Goal: Transaction & Acquisition: Purchase product/service

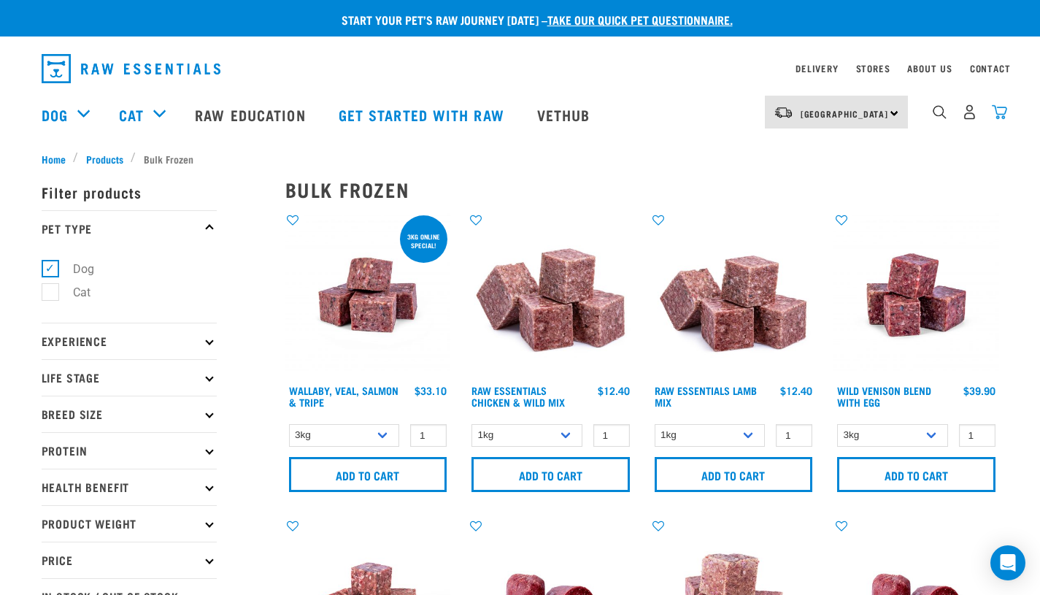
click at [1004, 114] on img "dropdown navigation" at bounding box center [999, 111] width 15 height 15
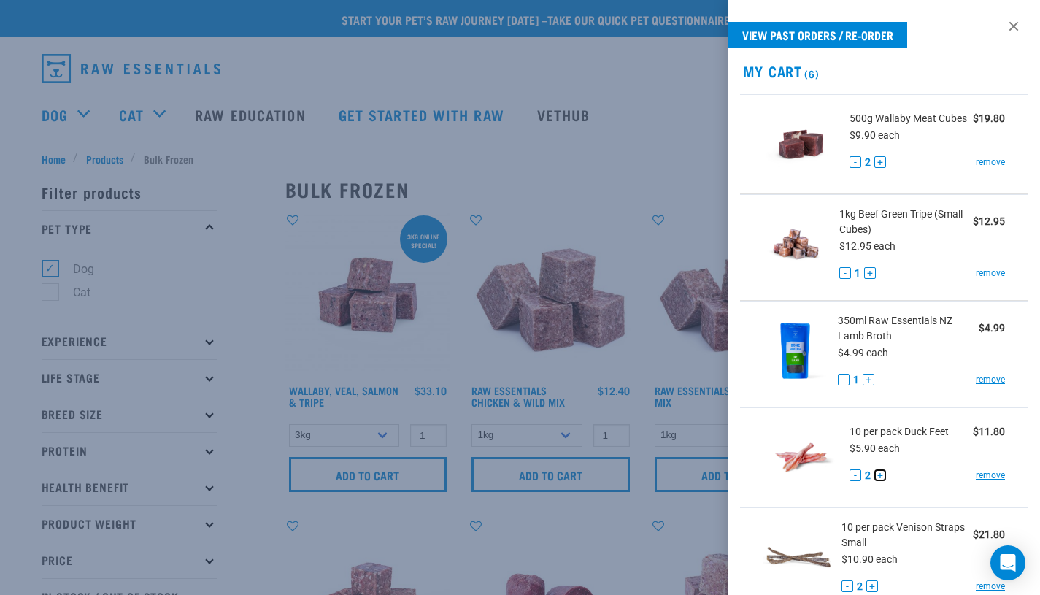
click at [882, 481] on button "+" at bounding box center [881, 475] width 12 height 12
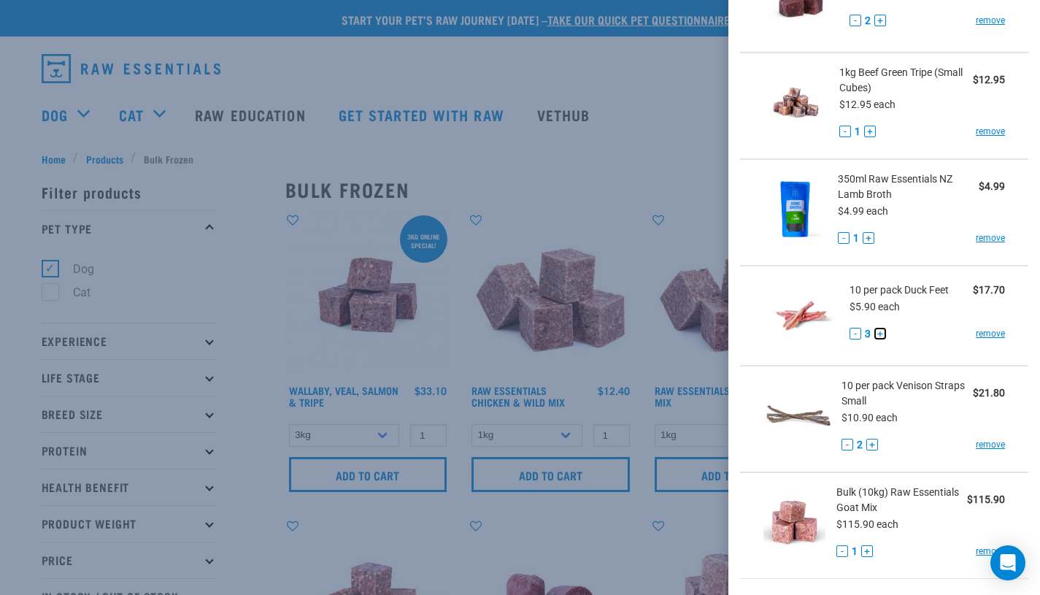
scroll to position [151, 0]
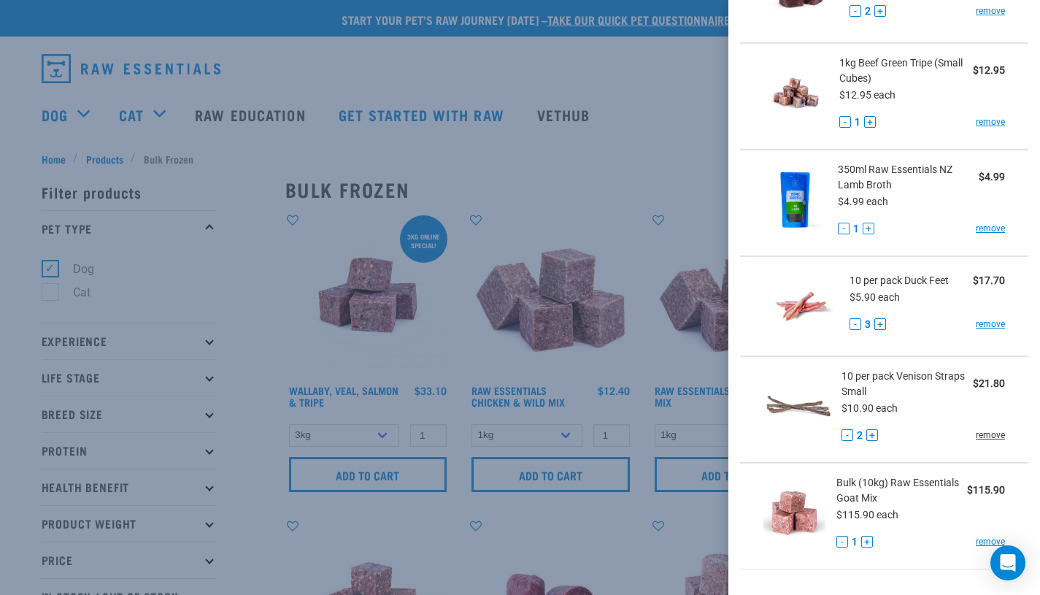
click at [986, 440] on link "remove" at bounding box center [990, 435] width 29 height 13
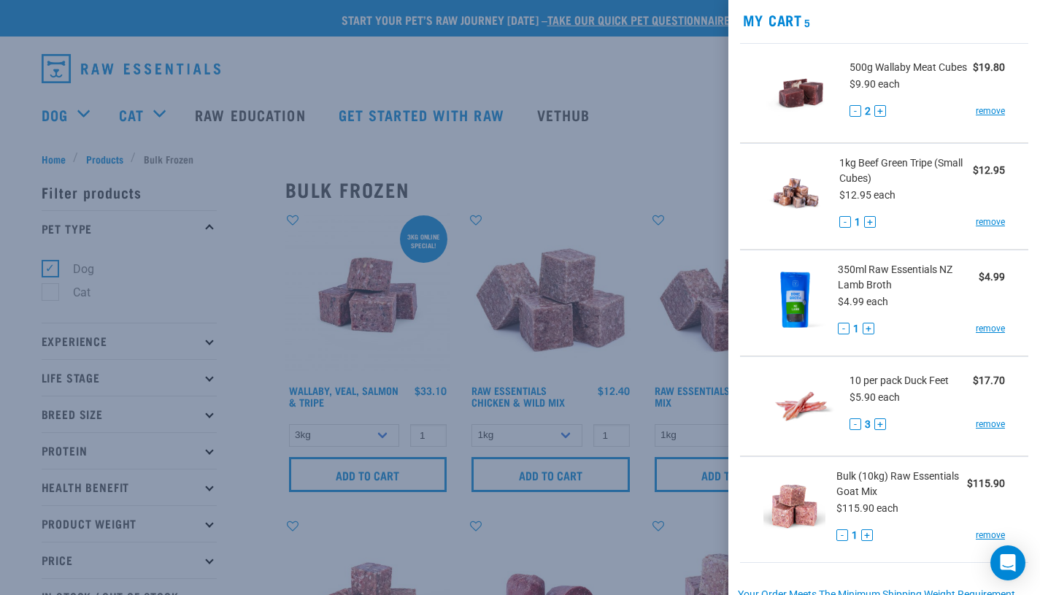
scroll to position [0, 0]
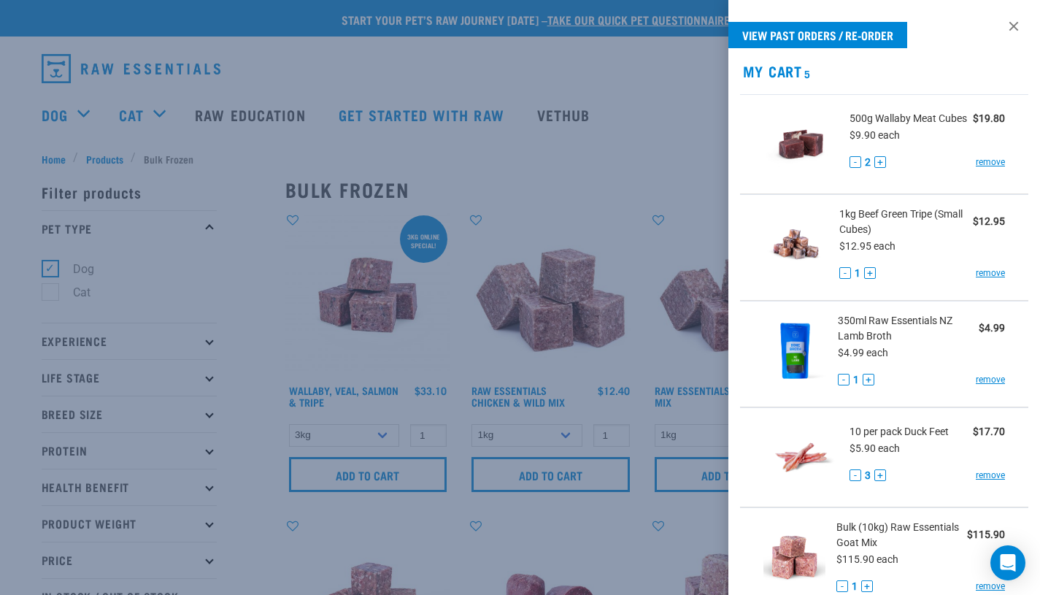
click at [595, 168] on div at bounding box center [520, 297] width 1040 height 595
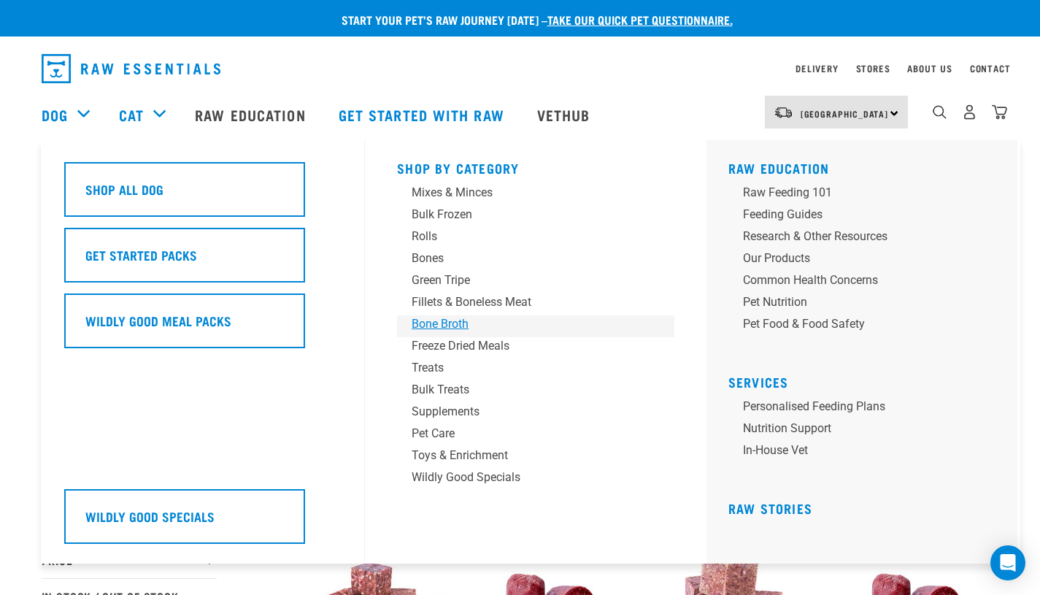
click at [456, 321] on div "Bone Broth" at bounding box center [526, 324] width 228 height 18
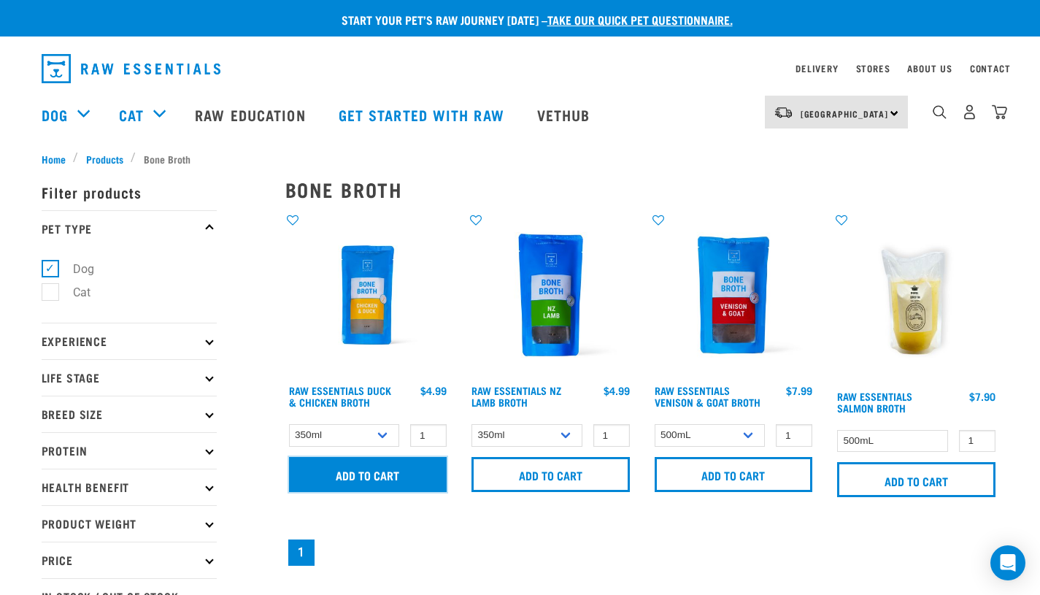
click at [370, 484] on input "Add to cart" at bounding box center [368, 474] width 158 height 35
click at [1005, 114] on img "dropdown navigation" at bounding box center [999, 111] width 15 height 15
click at [1000, 118] on img "dropdown navigation" at bounding box center [999, 111] width 15 height 15
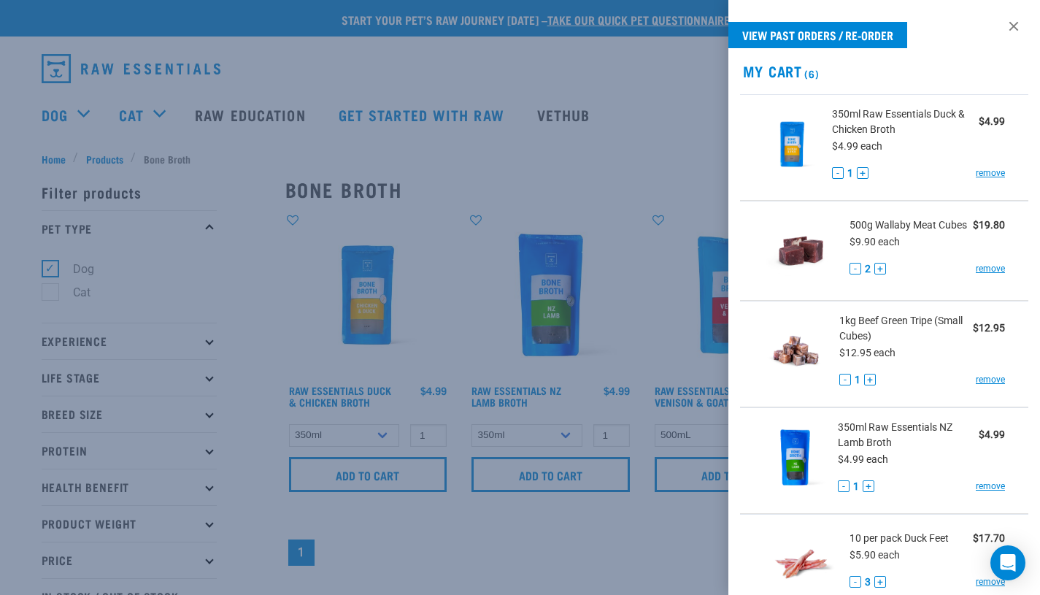
click at [578, 135] on div at bounding box center [520, 297] width 1040 height 595
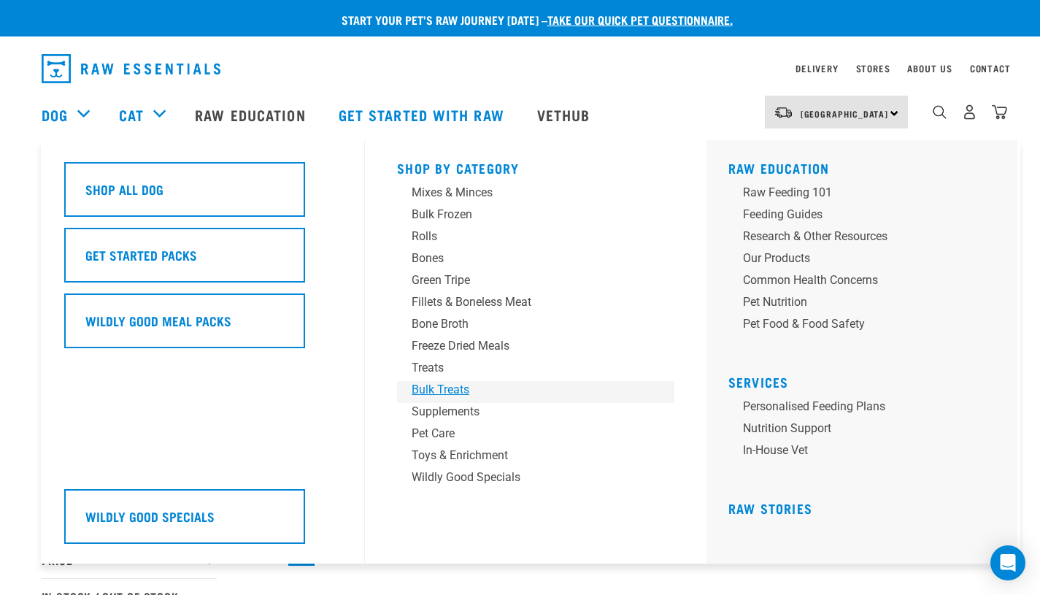
click at [431, 387] on div "Bulk Treats" at bounding box center [526, 390] width 228 height 18
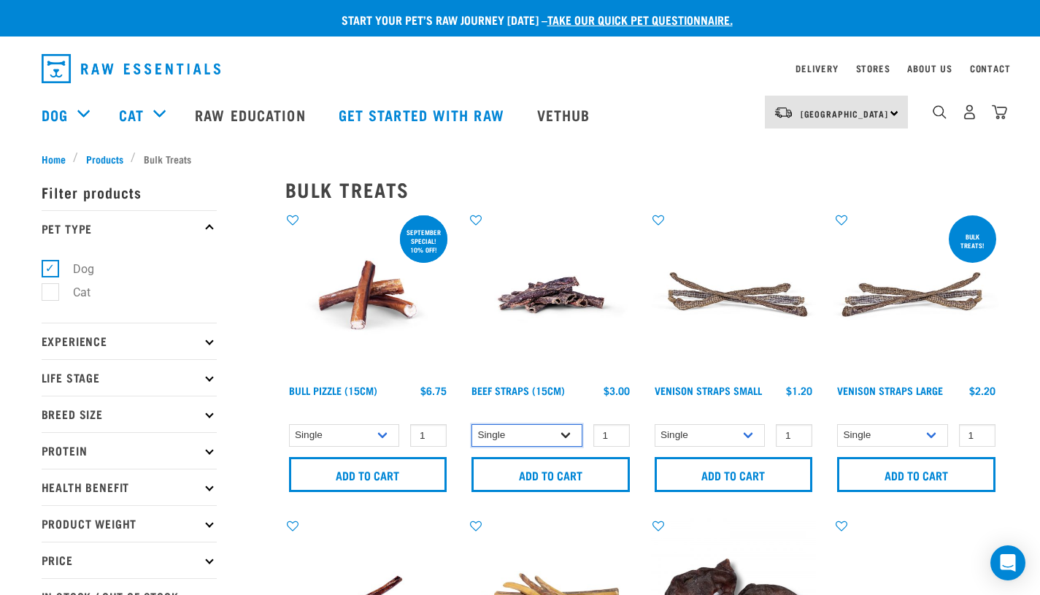
click at [565, 439] on select "Single 6 per pack" at bounding box center [527, 435] width 111 height 23
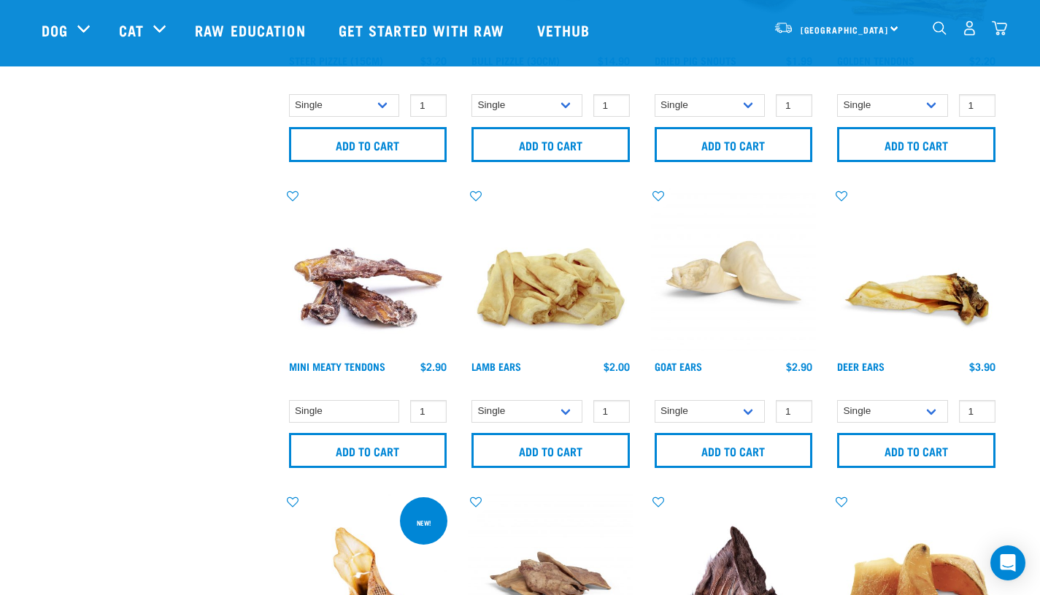
scroll to position [532, 0]
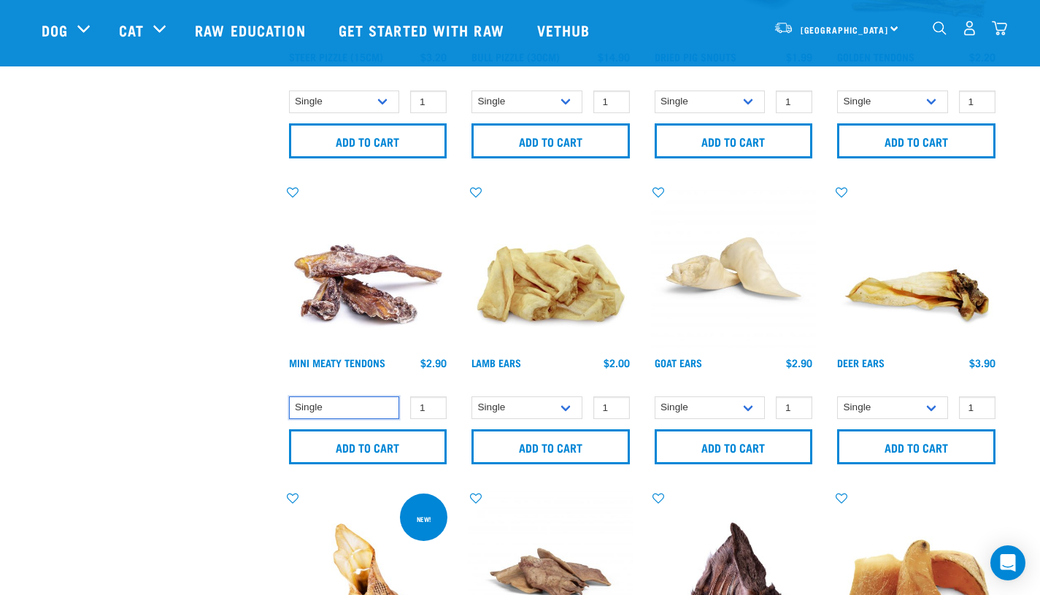
click at [348, 414] on select "Single" at bounding box center [344, 407] width 111 height 23
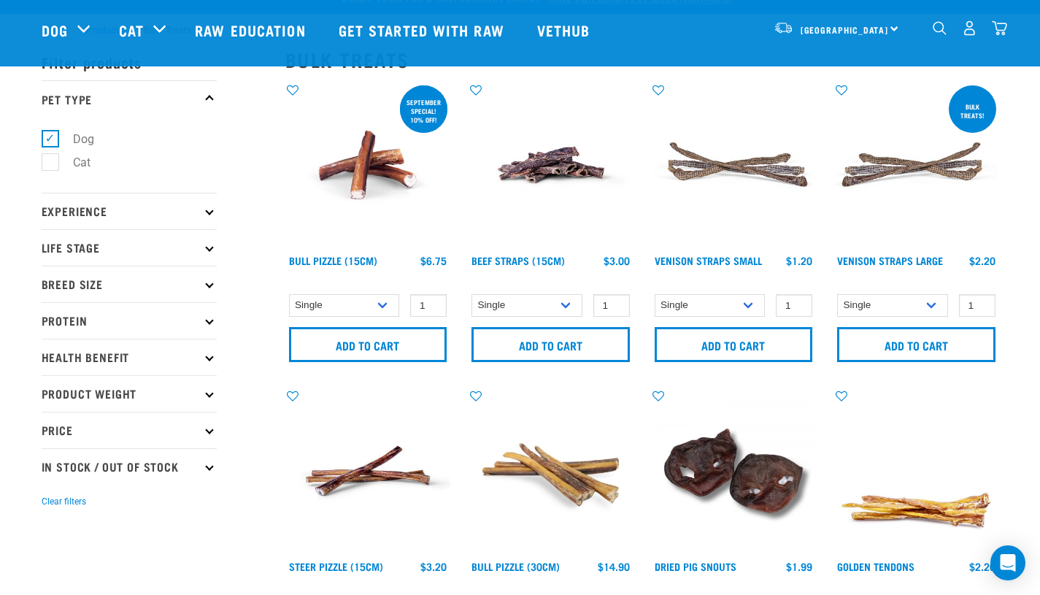
scroll to position [19, 0]
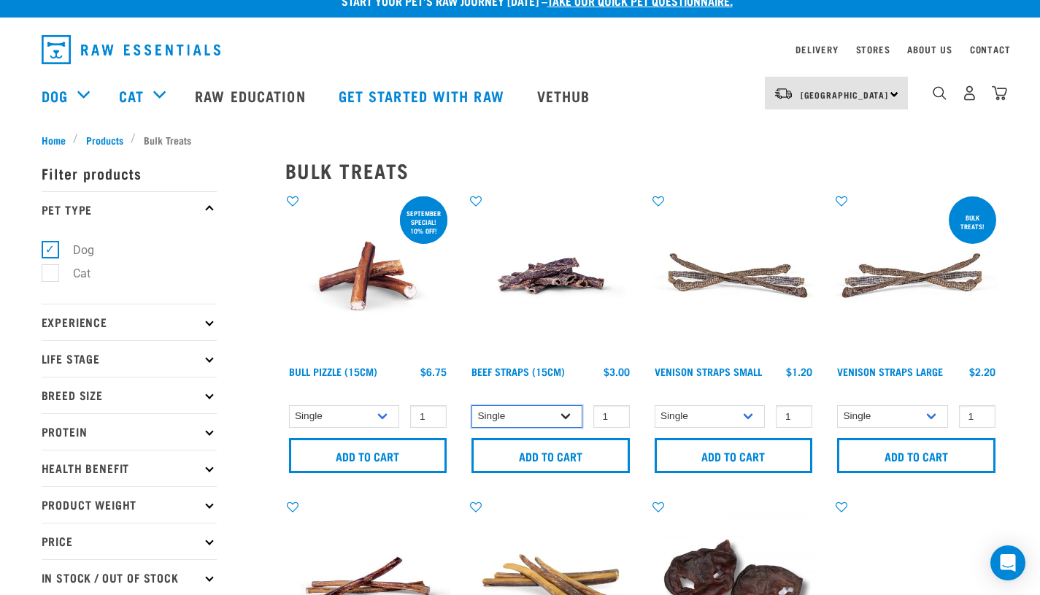
click at [532, 422] on select "Single 6 per pack" at bounding box center [527, 416] width 111 height 23
select select "15447"
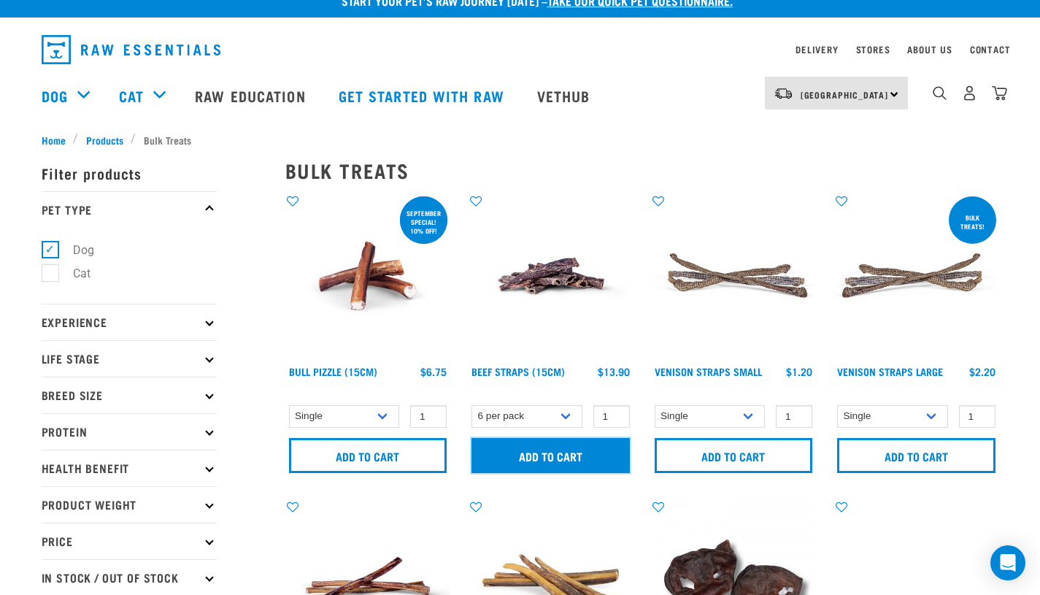
click at [523, 453] on input "Add to cart" at bounding box center [551, 455] width 158 height 35
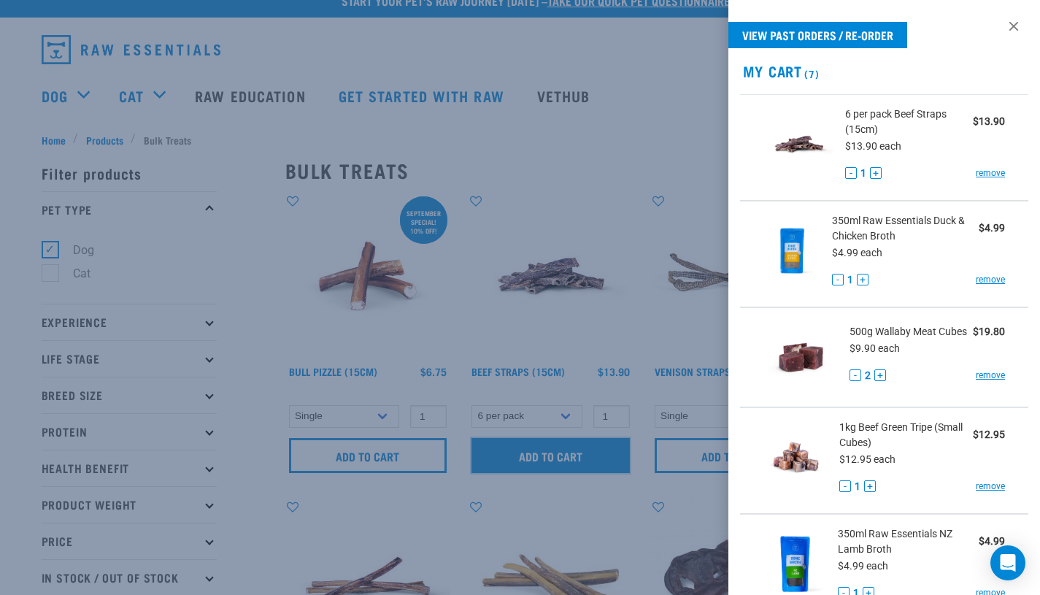
scroll to position [0, 0]
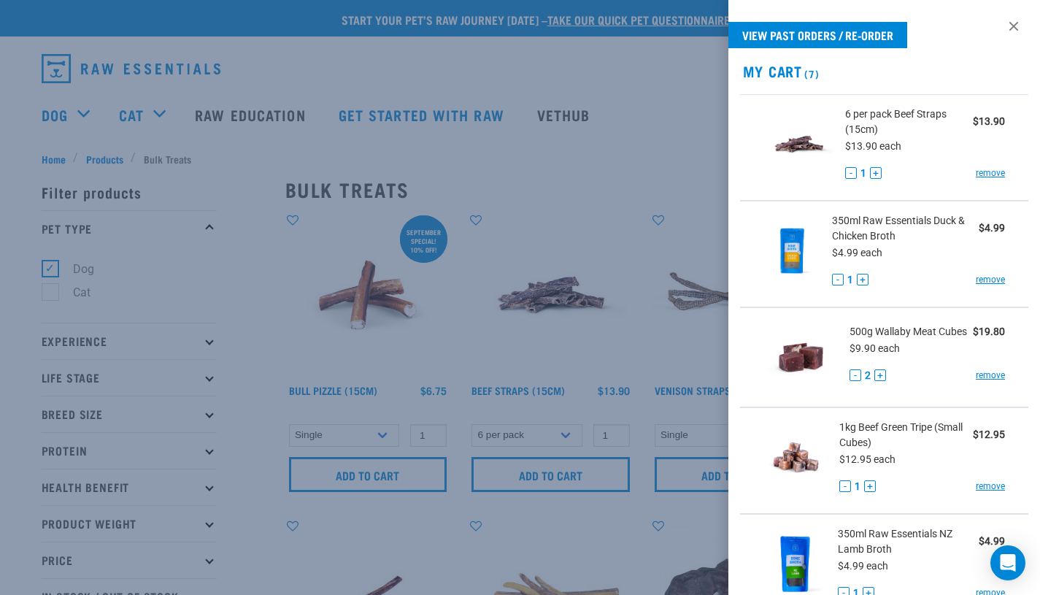
click at [477, 191] on div at bounding box center [520, 297] width 1040 height 595
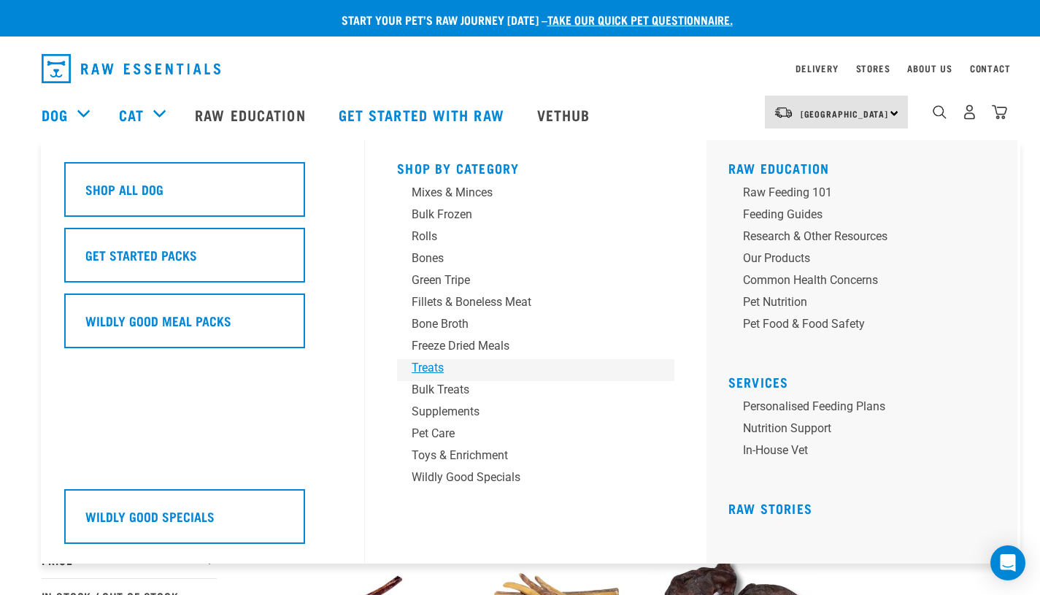
click at [429, 369] on div "Treats" at bounding box center [526, 368] width 228 height 18
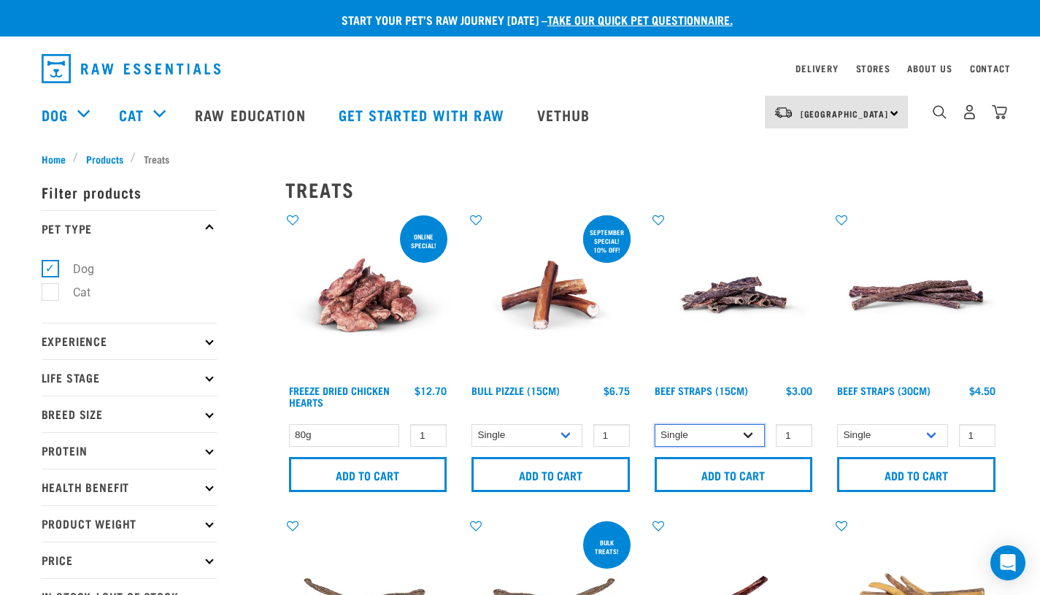
click at [726, 430] on select "Single 6 per pack" at bounding box center [710, 435] width 111 height 23
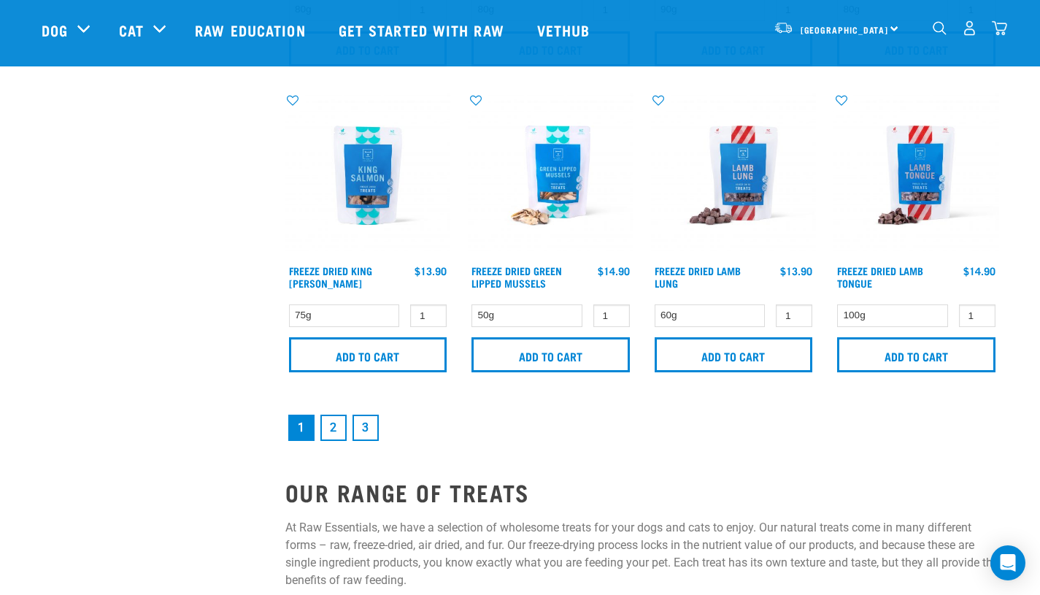
scroll to position [2173, 0]
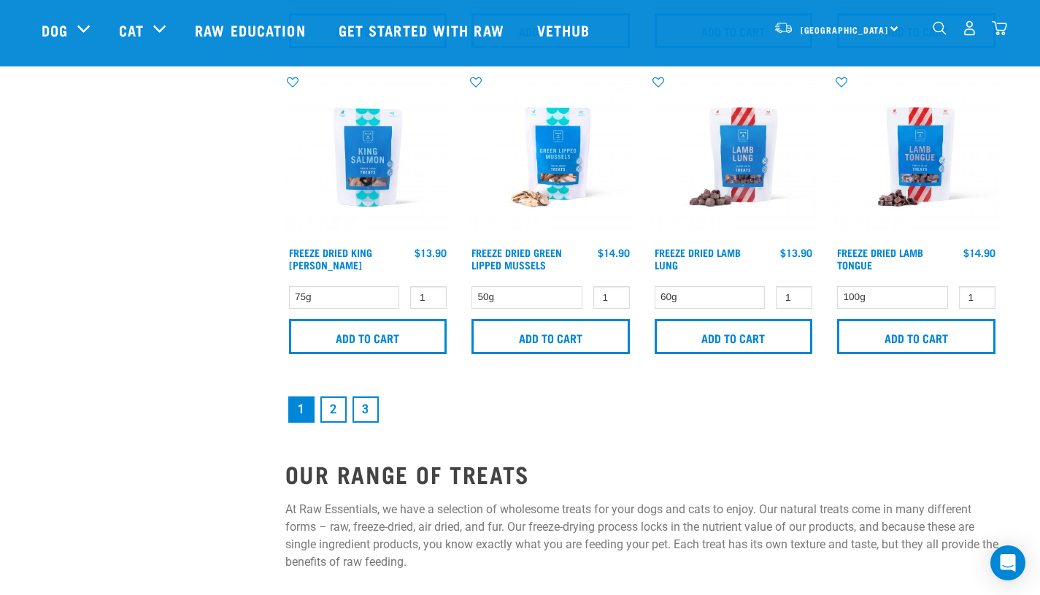
click at [329, 407] on link "2" at bounding box center [333, 409] width 26 height 26
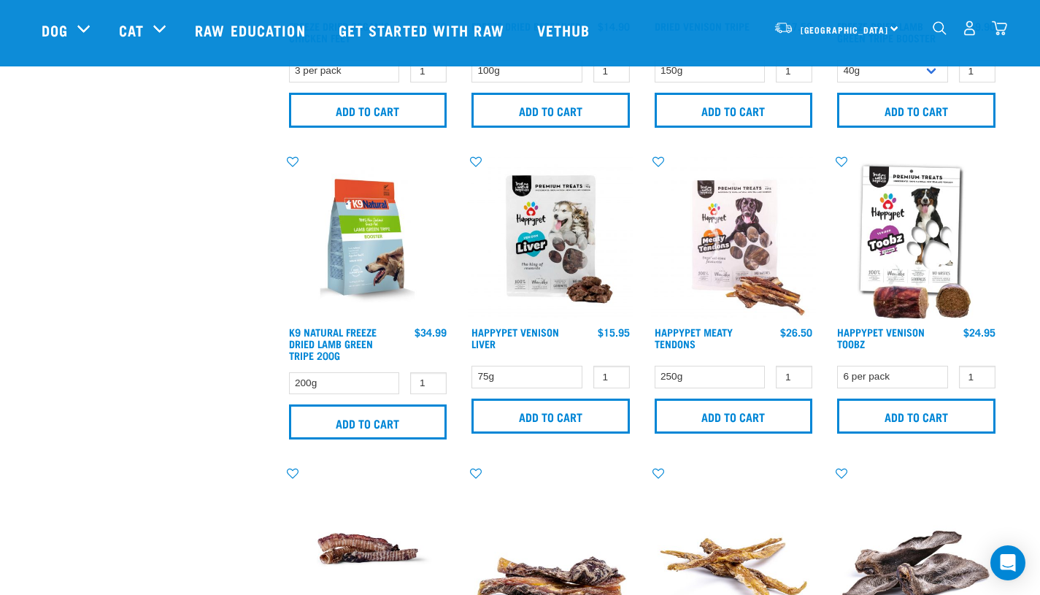
scroll to position [1174, 0]
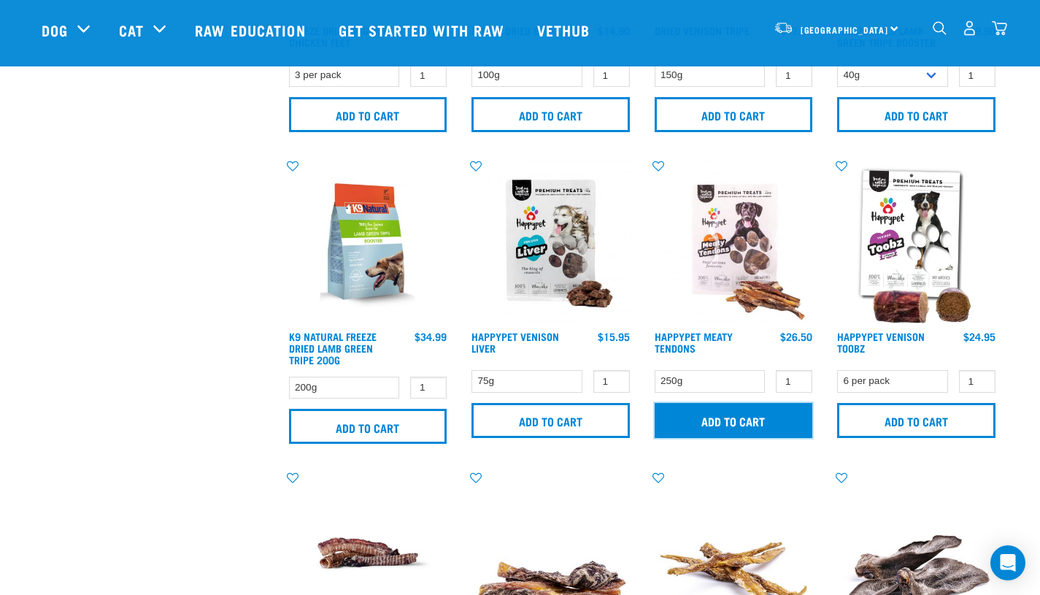
click at [705, 414] on input "Add to cart" at bounding box center [734, 420] width 158 height 35
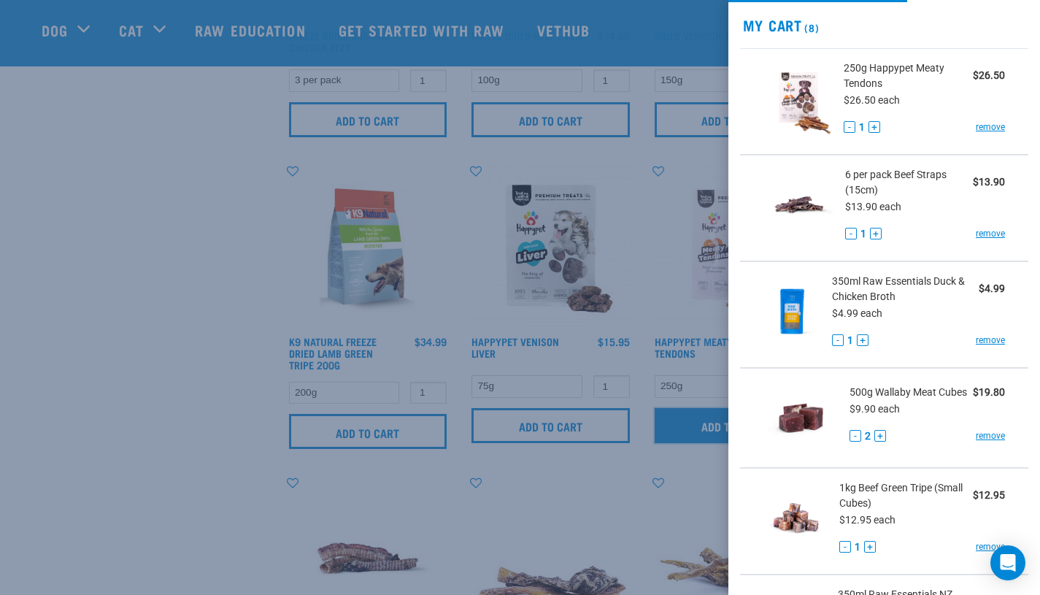
scroll to position [0, 0]
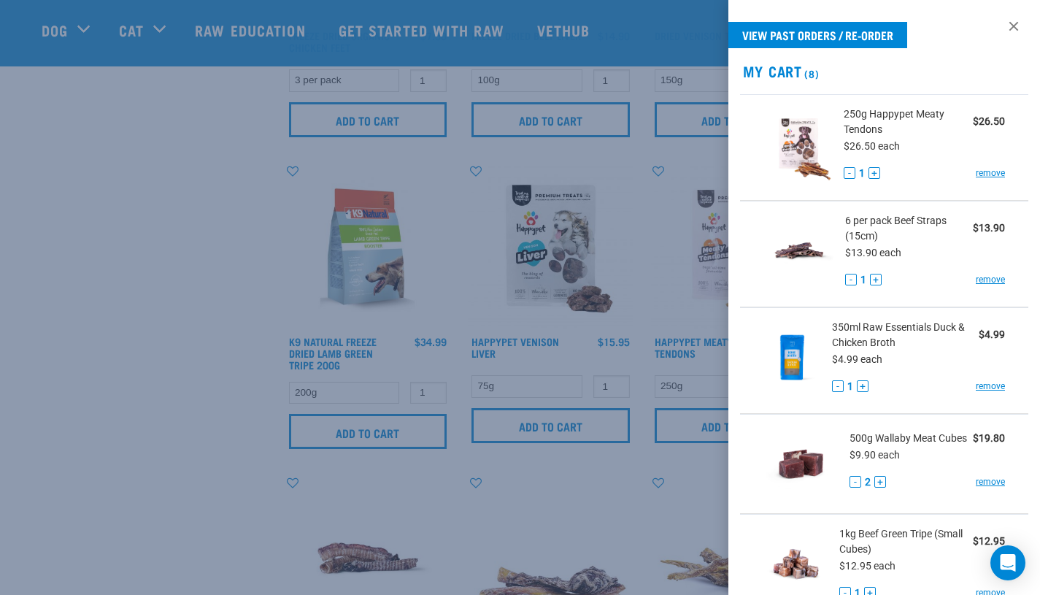
click at [162, 364] on div at bounding box center [520, 297] width 1040 height 595
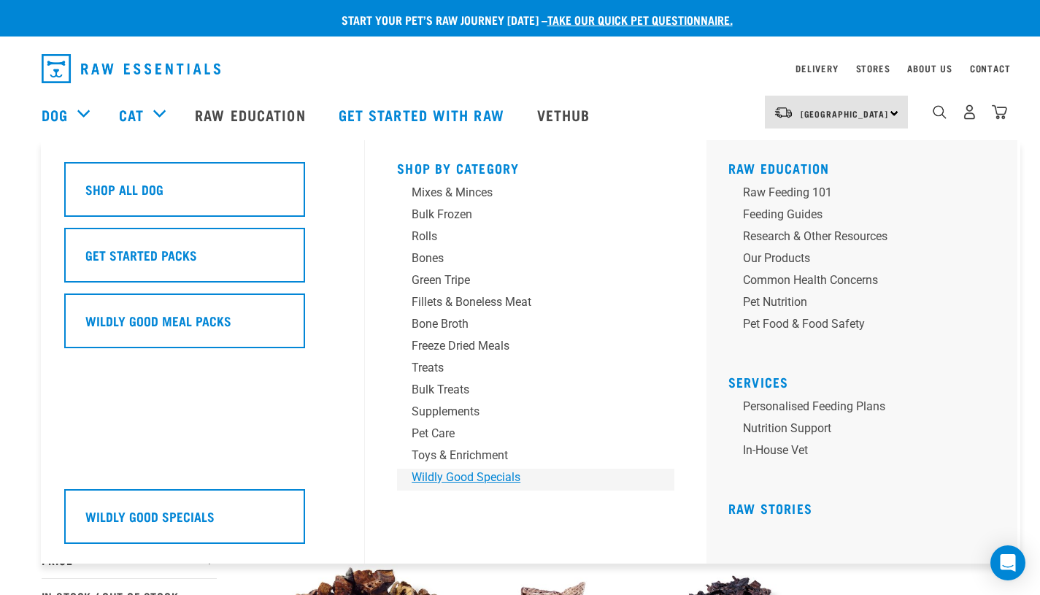
click at [467, 472] on div "Wildly Good Specials" at bounding box center [526, 478] width 228 height 18
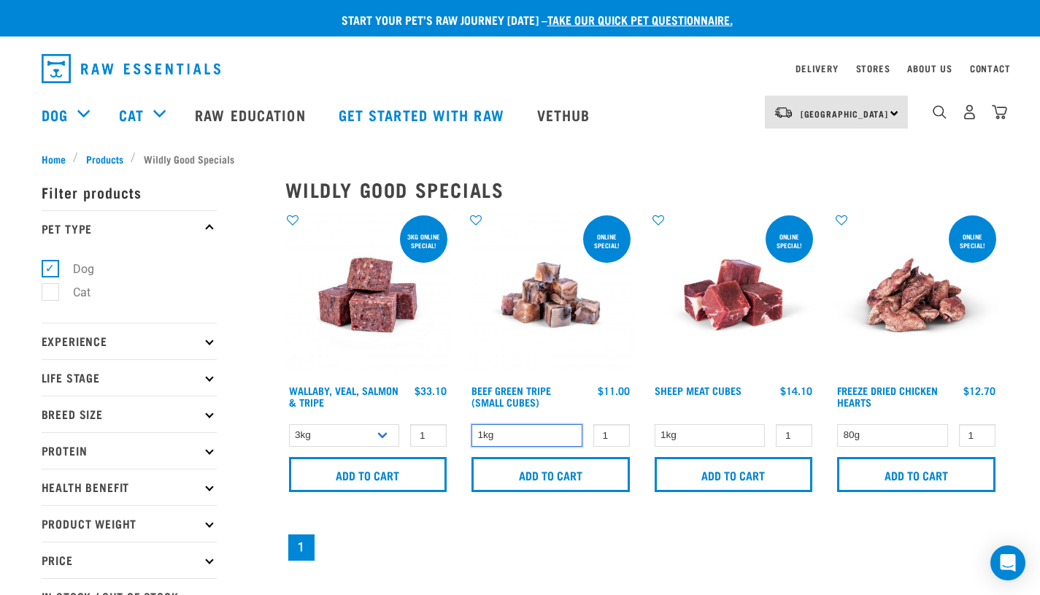
click at [539, 440] on select "1kg" at bounding box center [527, 435] width 111 height 23
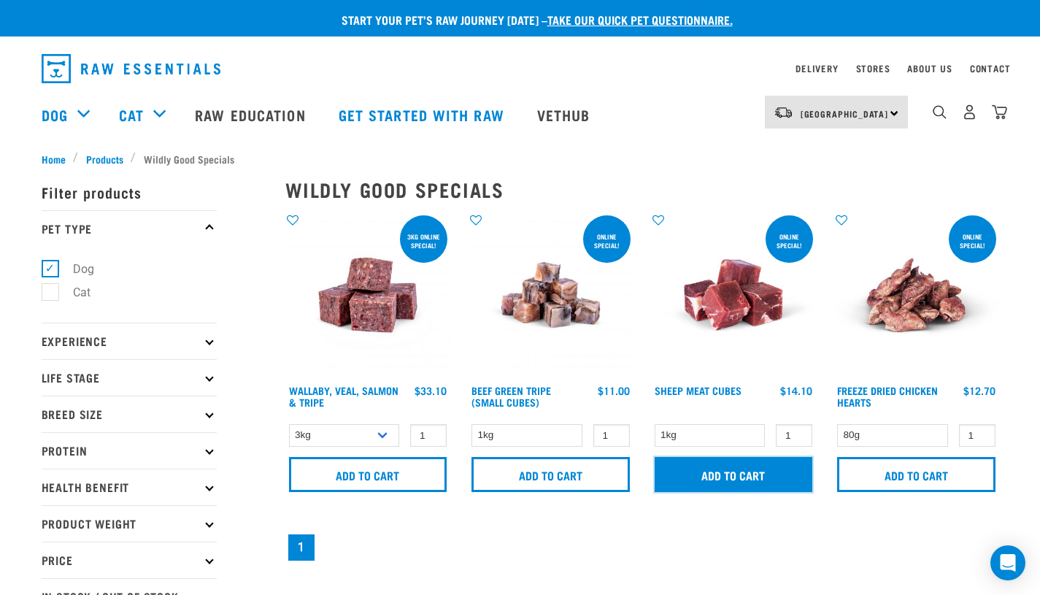
click at [728, 467] on input "Add to cart" at bounding box center [734, 474] width 158 height 35
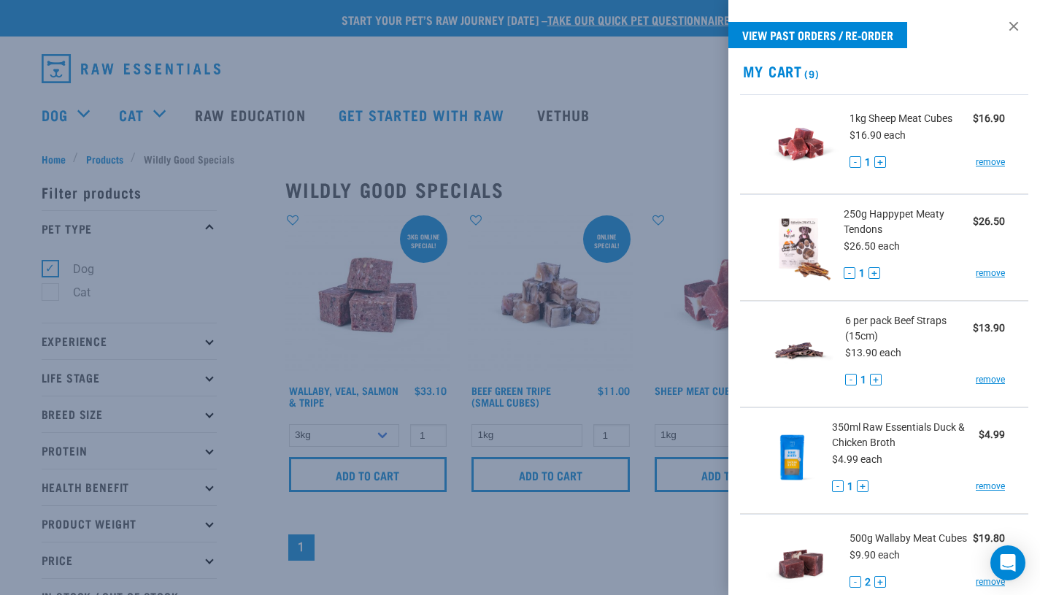
click at [655, 345] on div at bounding box center [520, 297] width 1040 height 595
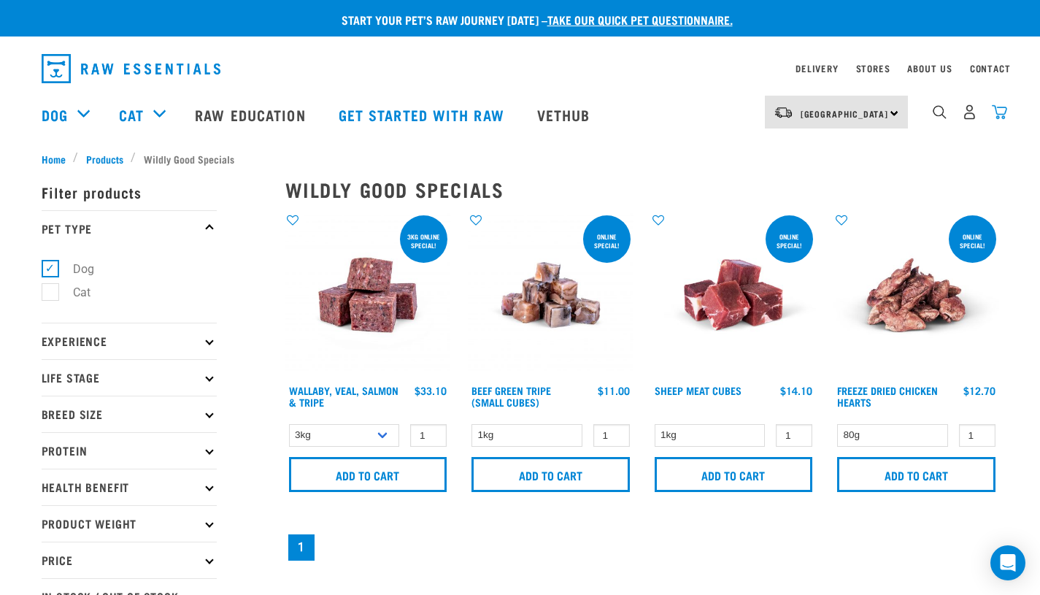
click at [1004, 119] on img "dropdown navigation" at bounding box center [999, 111] width 15 height 15
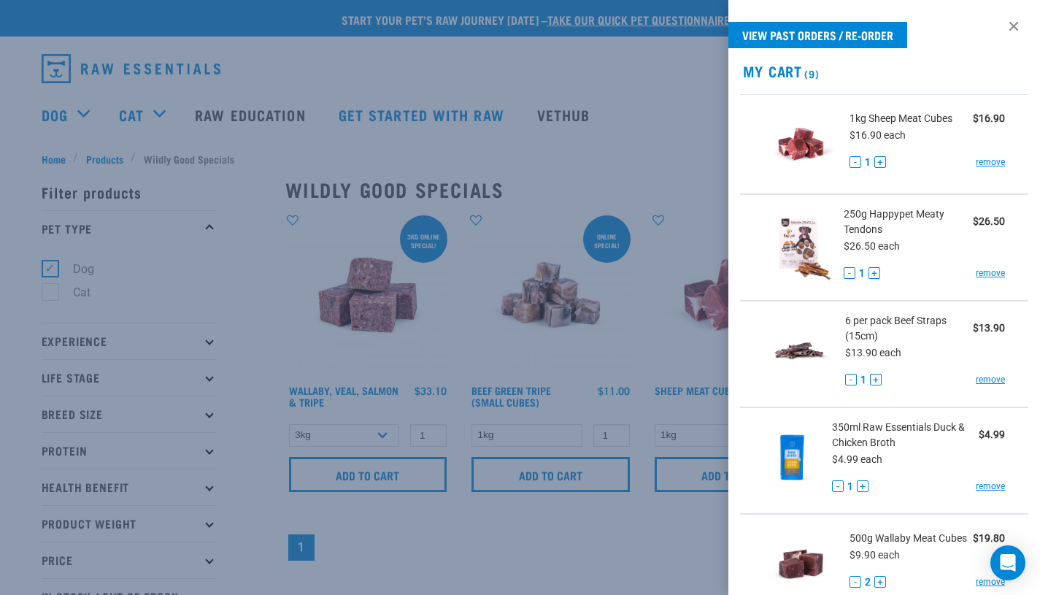
click at [626, 143] on div at bounding box center [520, 297] width 1040 height 595
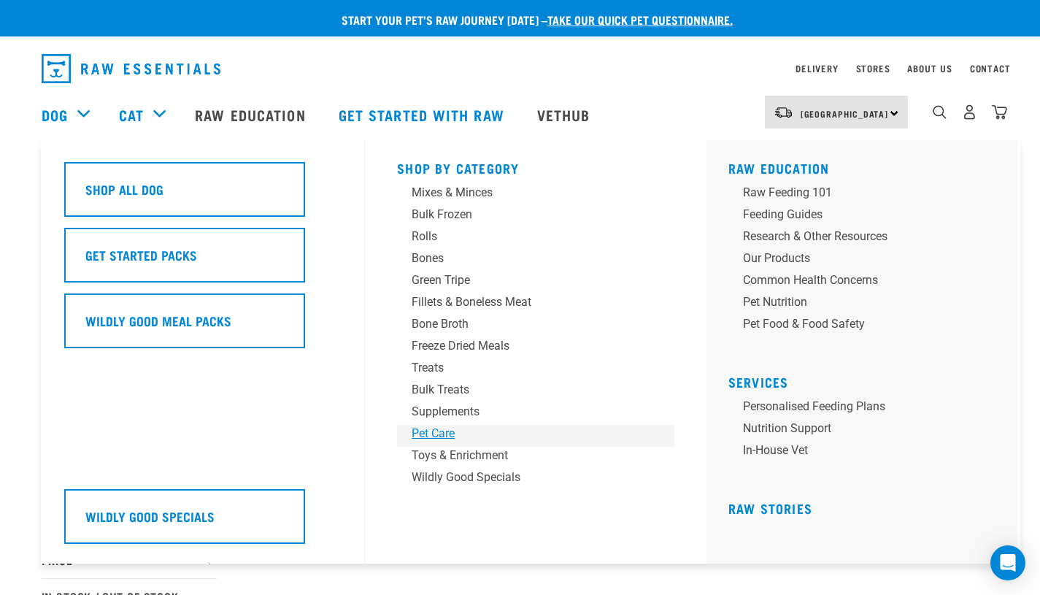
click at [446, 437] on div "Pet Care" at bounding box center [526, 434] width 228 height 18
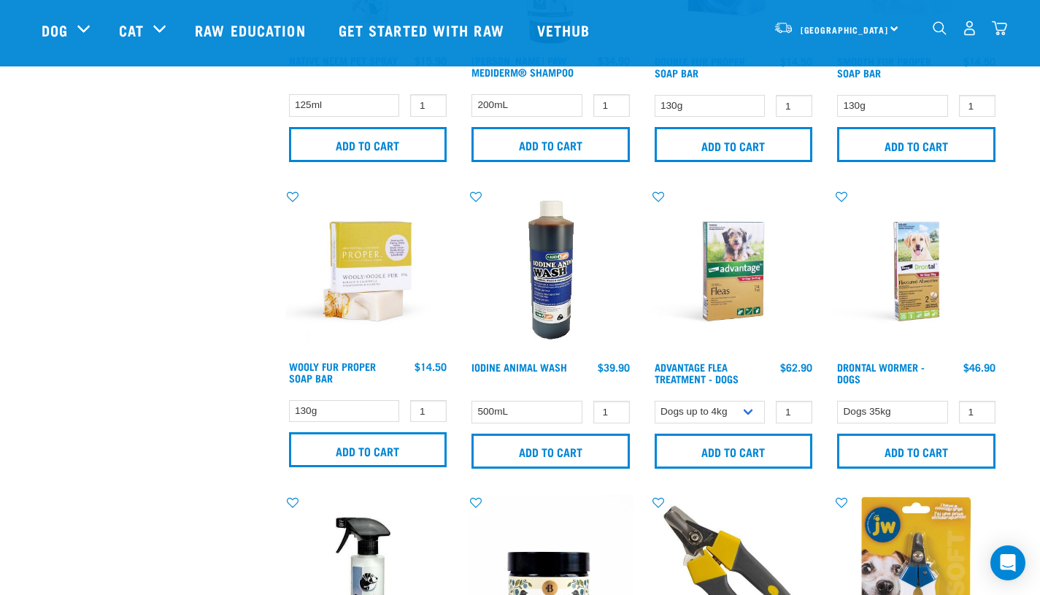
scroll to position [843, 0]
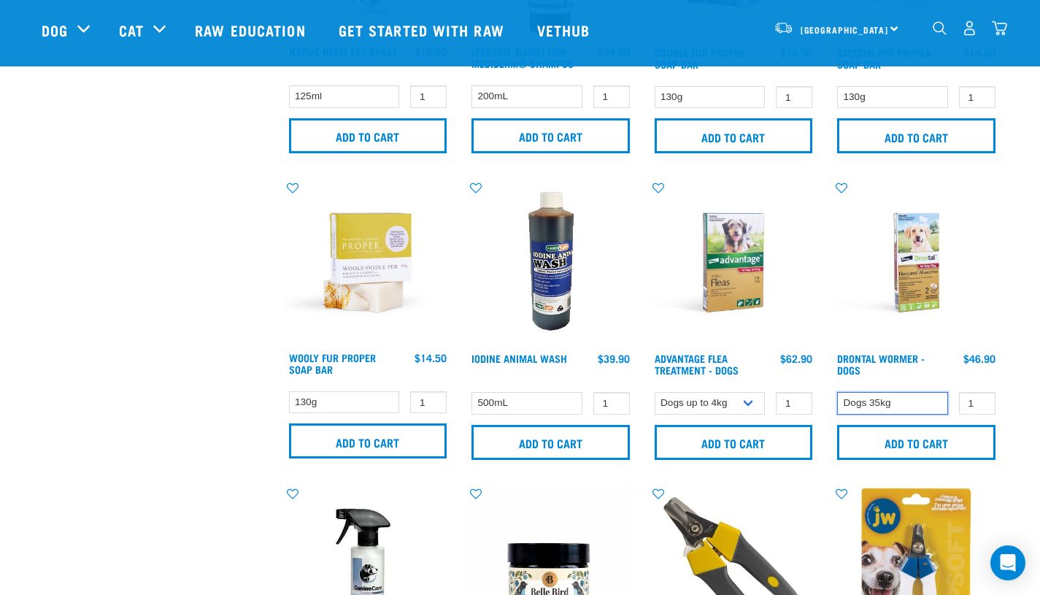
click at [881, 405] on select "Dogs 35kg" at bounding box center [892, 403] width 111 height 23
click at [894, 359] on link "Drontal Wormer - Dogs" at bounding box center [881, 364] width 88 height 17
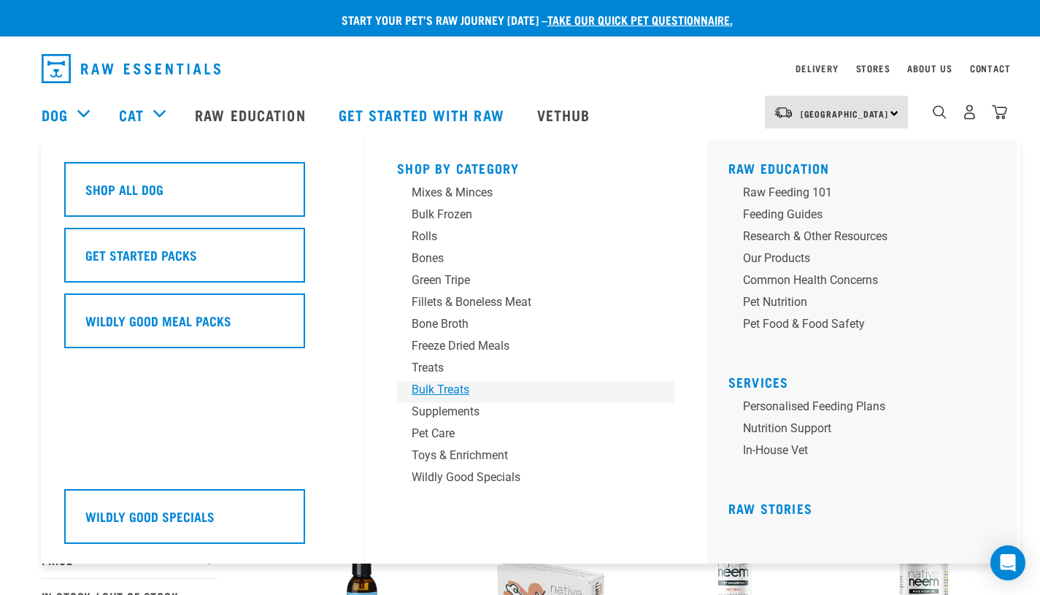
click at [455, 389] on div "Bulk Treats" at bounding box center [526, 390] width 228 height 18
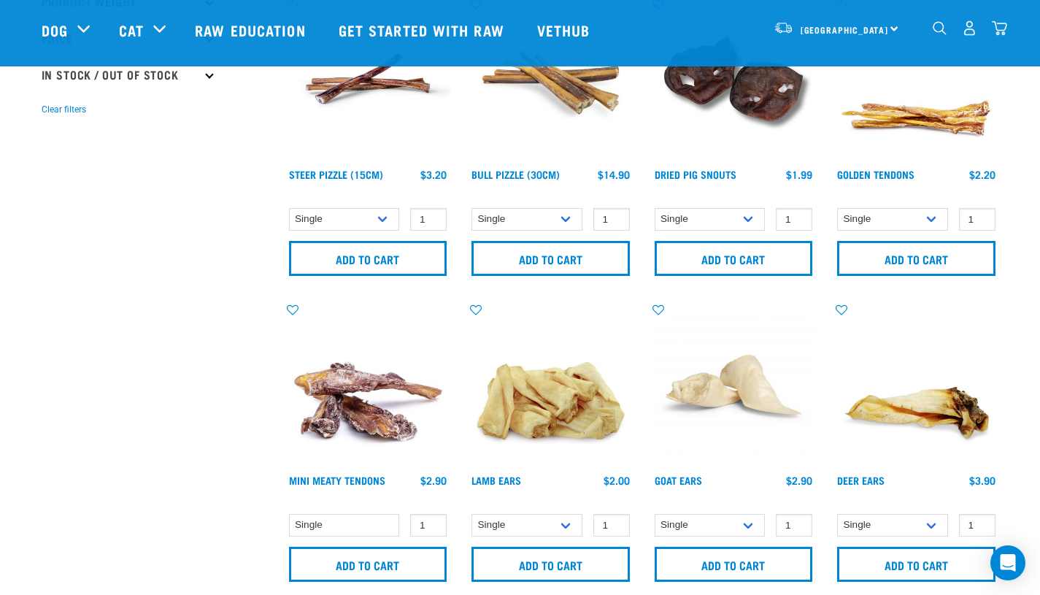
scroll to position [405, 0]
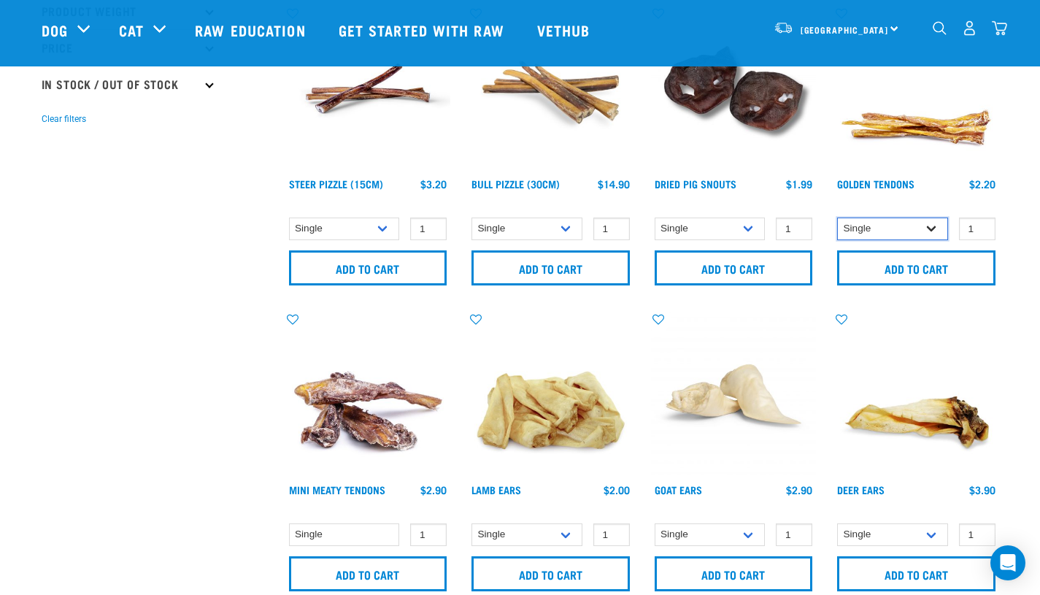
click at [910, 231] on select "Single 10 per pack 25 per pack" at bounding box center [892, 229] width 111 height 23
select select "248515"
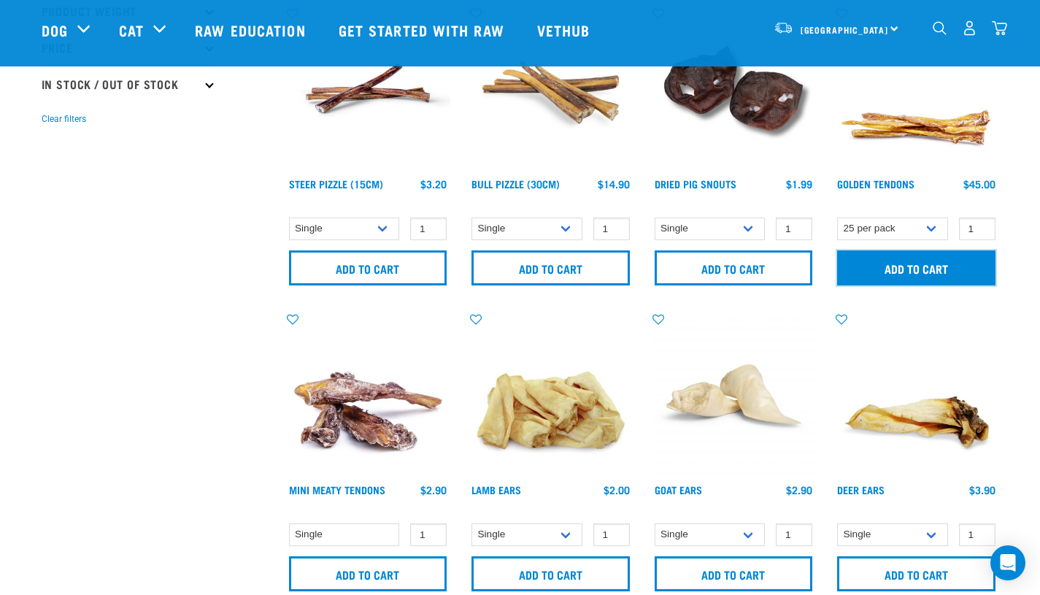
click at [916, 277] on input "Add to cart" at bounding box center [916, 267] width 158 height 35
click at [1002, 34] on img "dropdown navigation" at bounding box center [999, 27] width 15 height 15
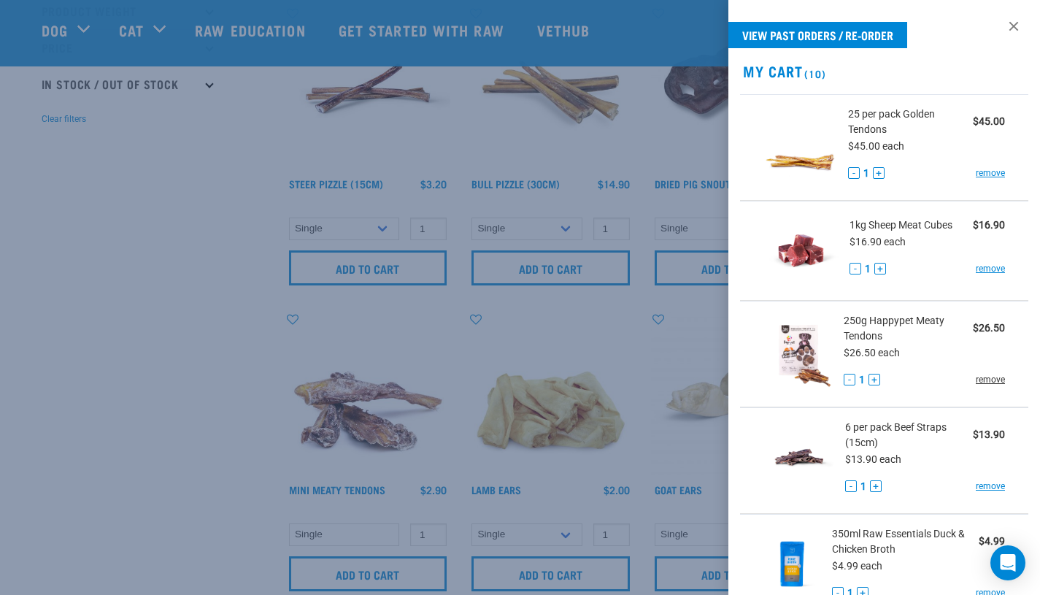
click at [980, 382] on link "remove" at bounding box center [990, 379] width 29 height 13
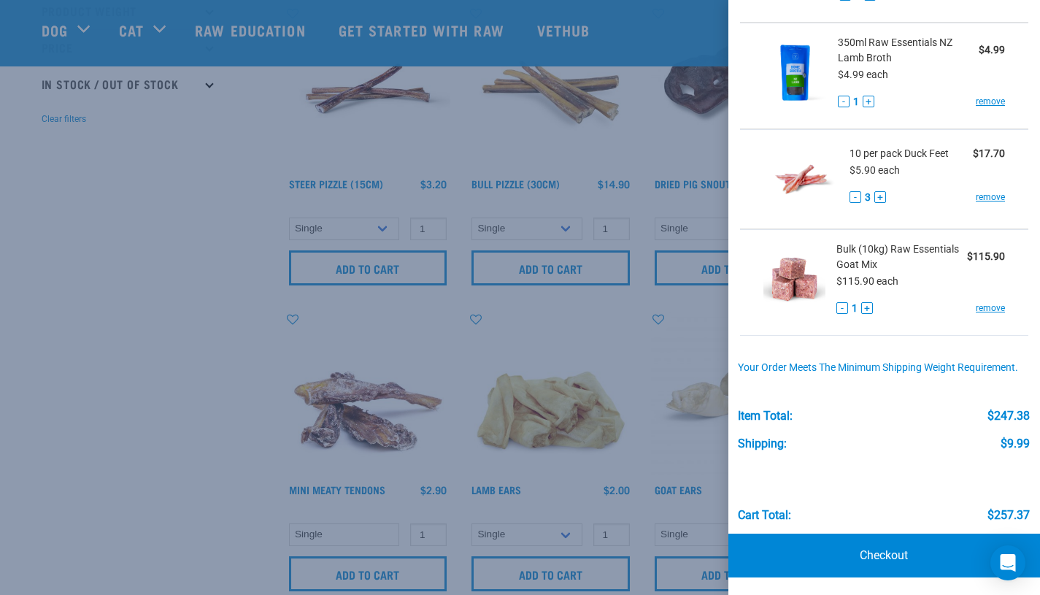
scroll to position [499, 0]
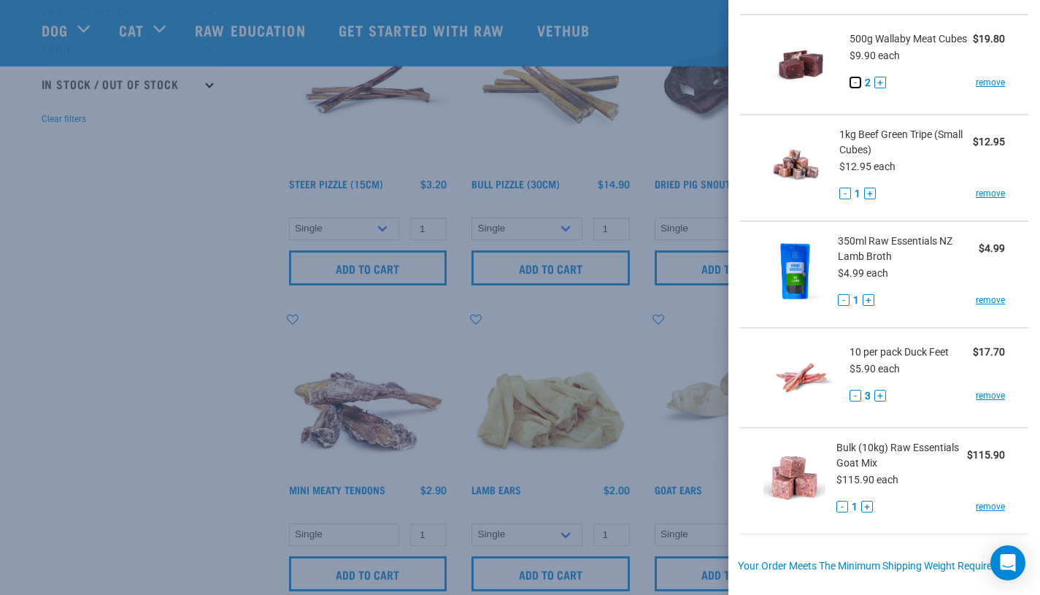
click at [852, 88] on button "-" at bounding box center [856, 83] width 12 height 12
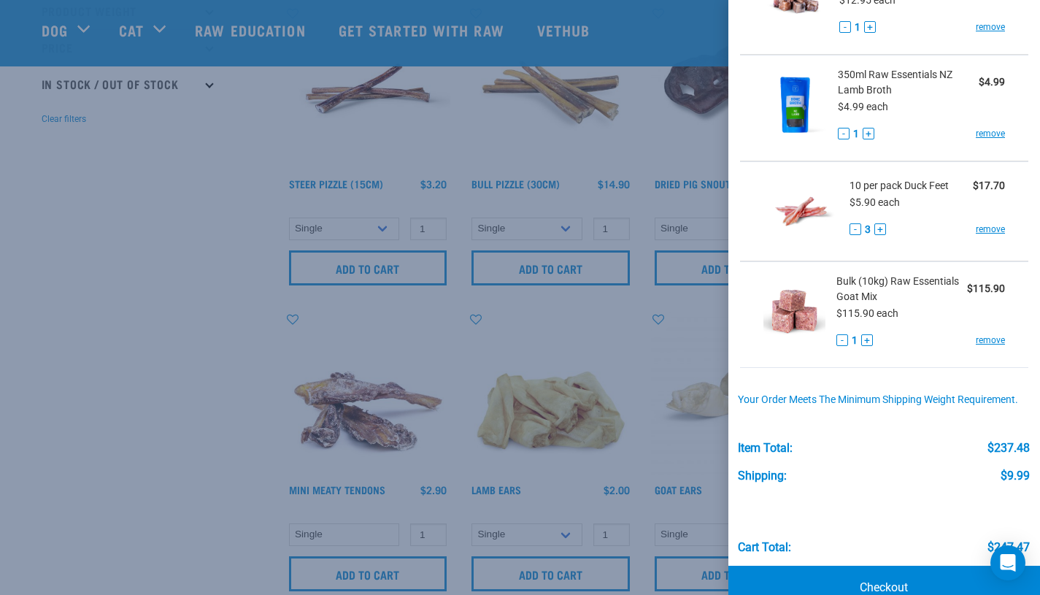
scroll to position [710, 0]
